Goal: Navigation & Orientation: Find specific page/section

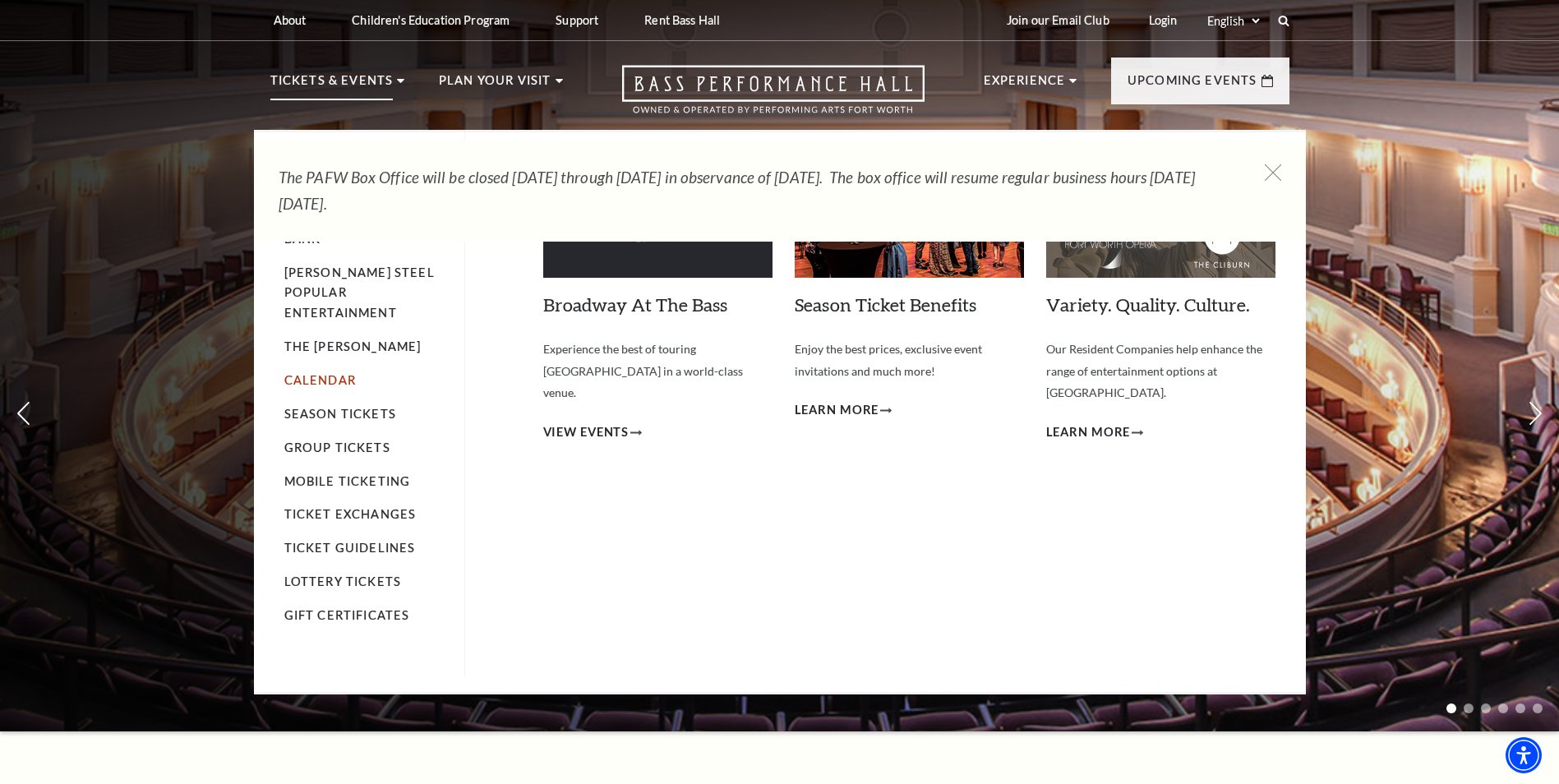
click at [315, 373] on link "Calendar" at bounding box center [320, 380] width 71 height 14
click at [615, 422] on span "View Events" at bounding box center [587, 432] width 86 height 21
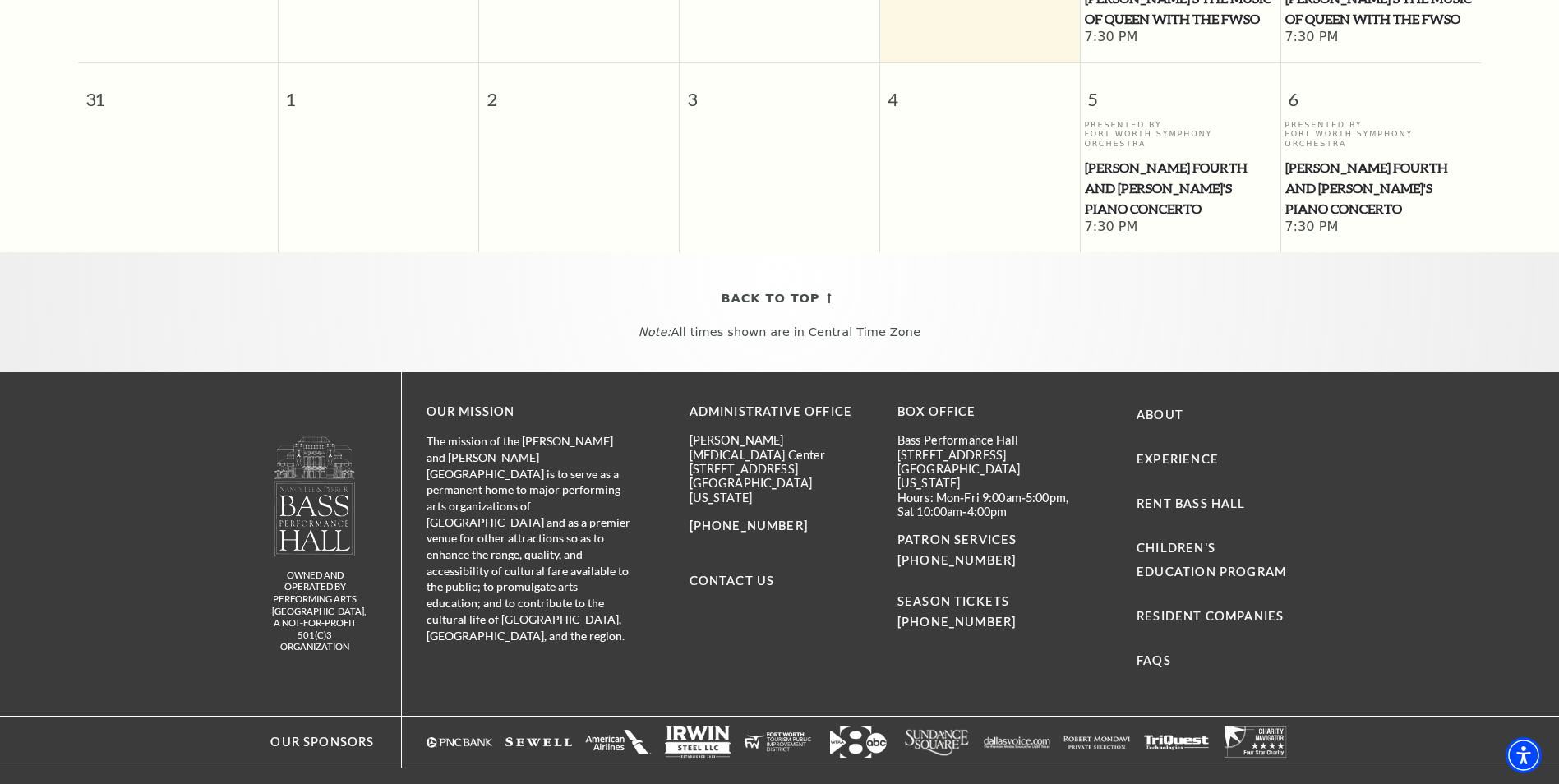
scroll to position [892, 0]
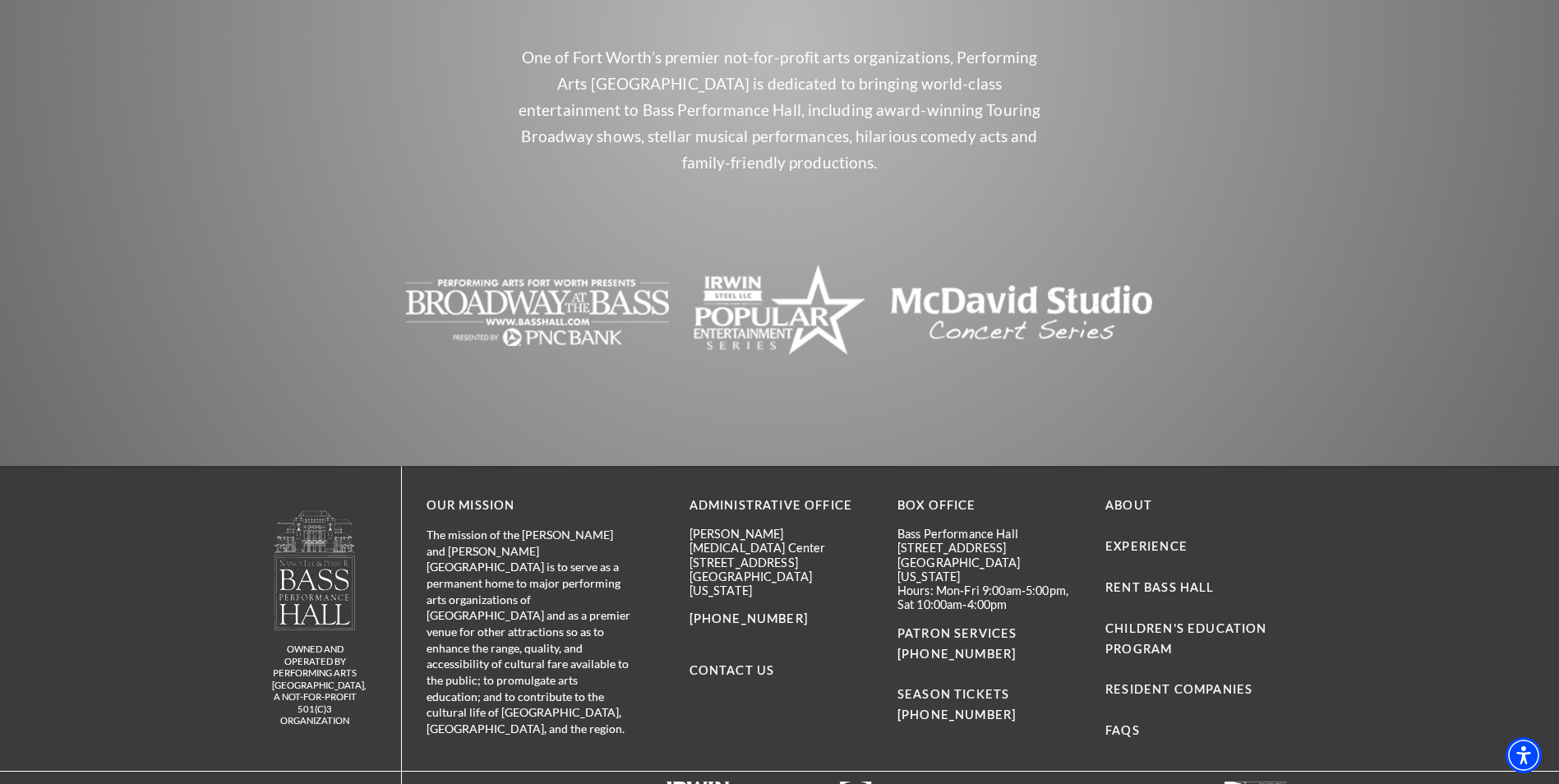
scroll to position [1962, 0]
